Goal: Check status: Check status

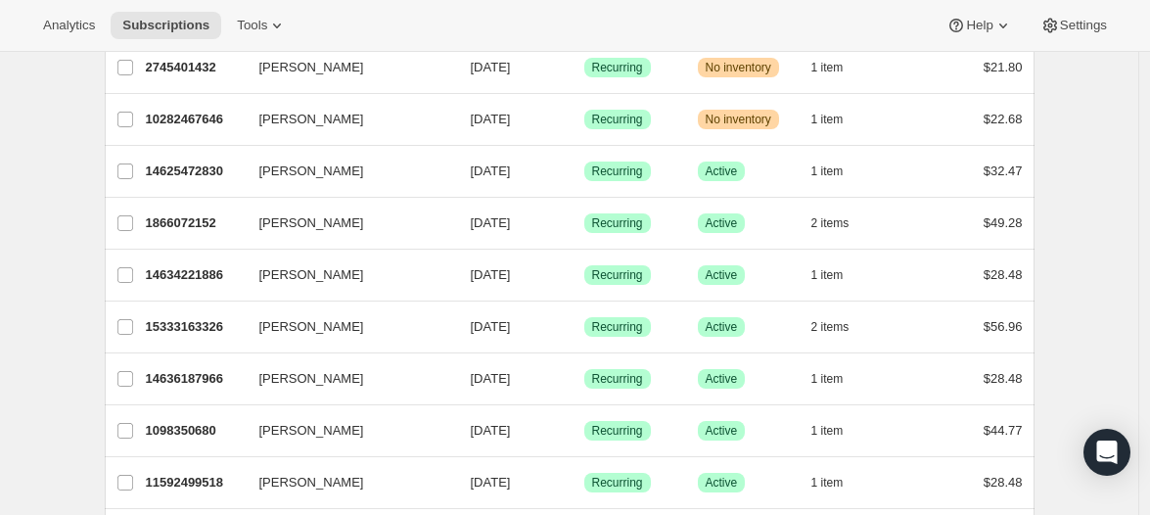
scroll to position [1327, 0]
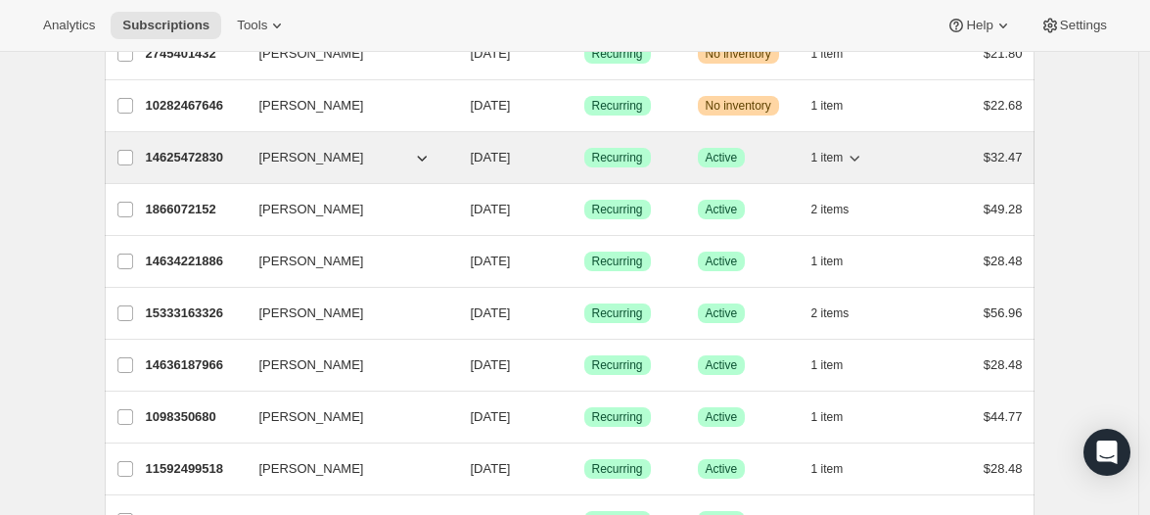
click at [175, 160] on p "14625472830" at bounding box center [195, 158] width 98 height 20
